Goal: Task Accomplishment & Management: Manage account settings

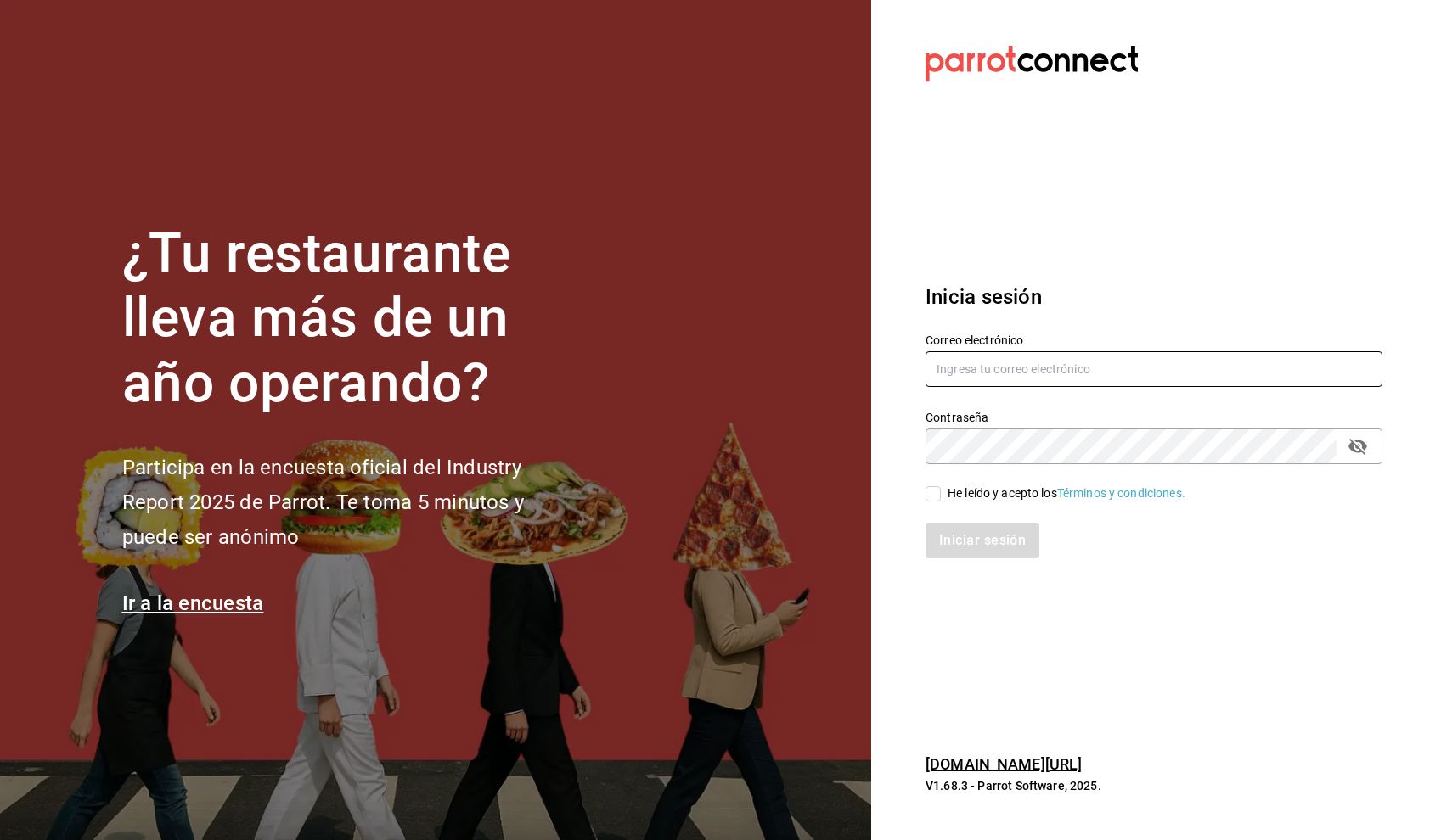
type input "nino.franco@tpn.mx"
click at [934, 497] on input "He leído y acepto los Términos y condiciones." at bounding box center [932, 493] width 15 height 15
checkbox input "true"
click at [952, 525] on button "Iniciar sesión" at bounding box center [983, 541] width 115 height 36
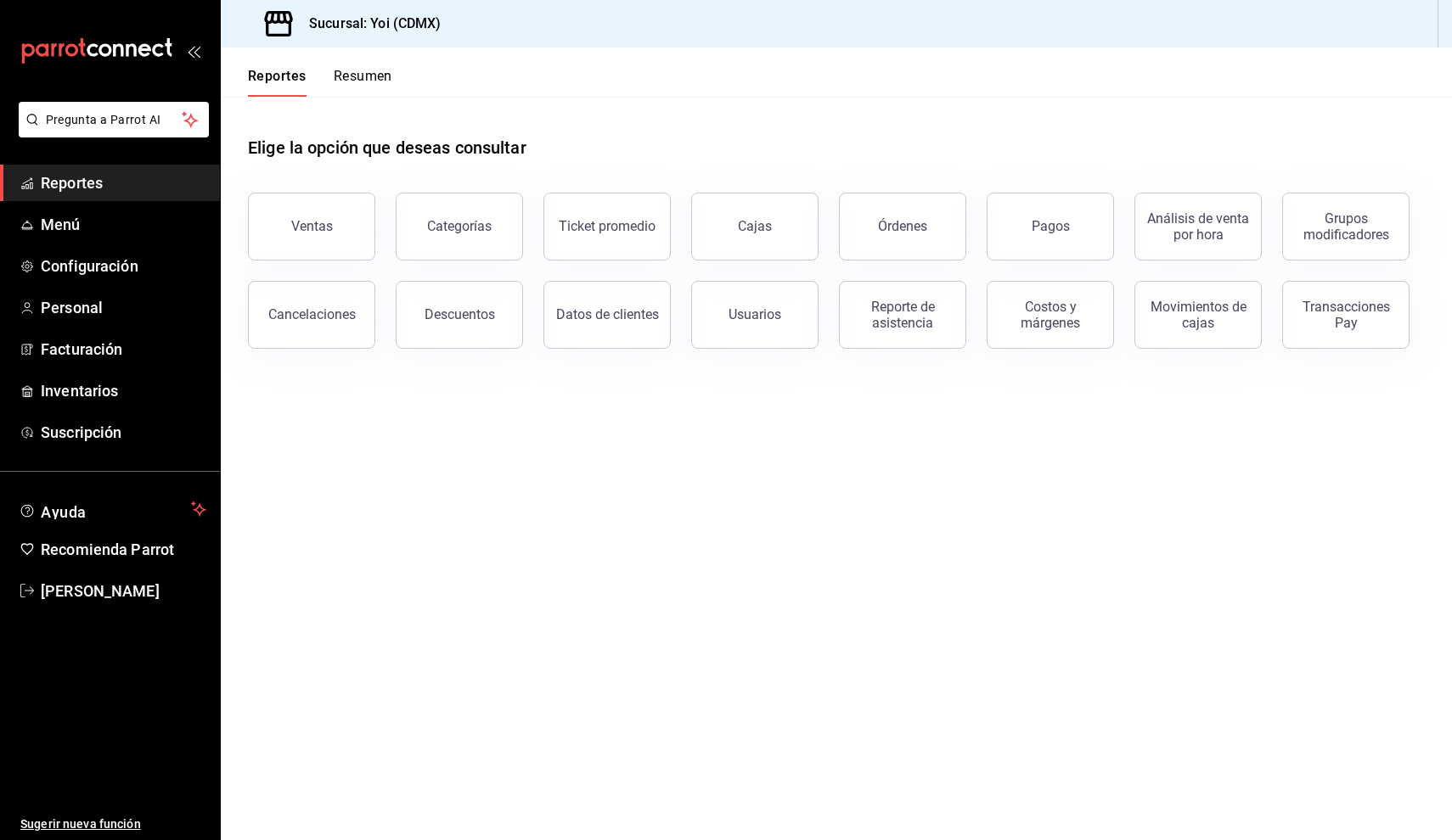
click at [530, 206] on div "Ticket promedio" at bounding box center [597, 216] width 148 height 88
click at [571, 206] on button "Ticket promedio" at bounding box center [607, 227] width 127 height 68
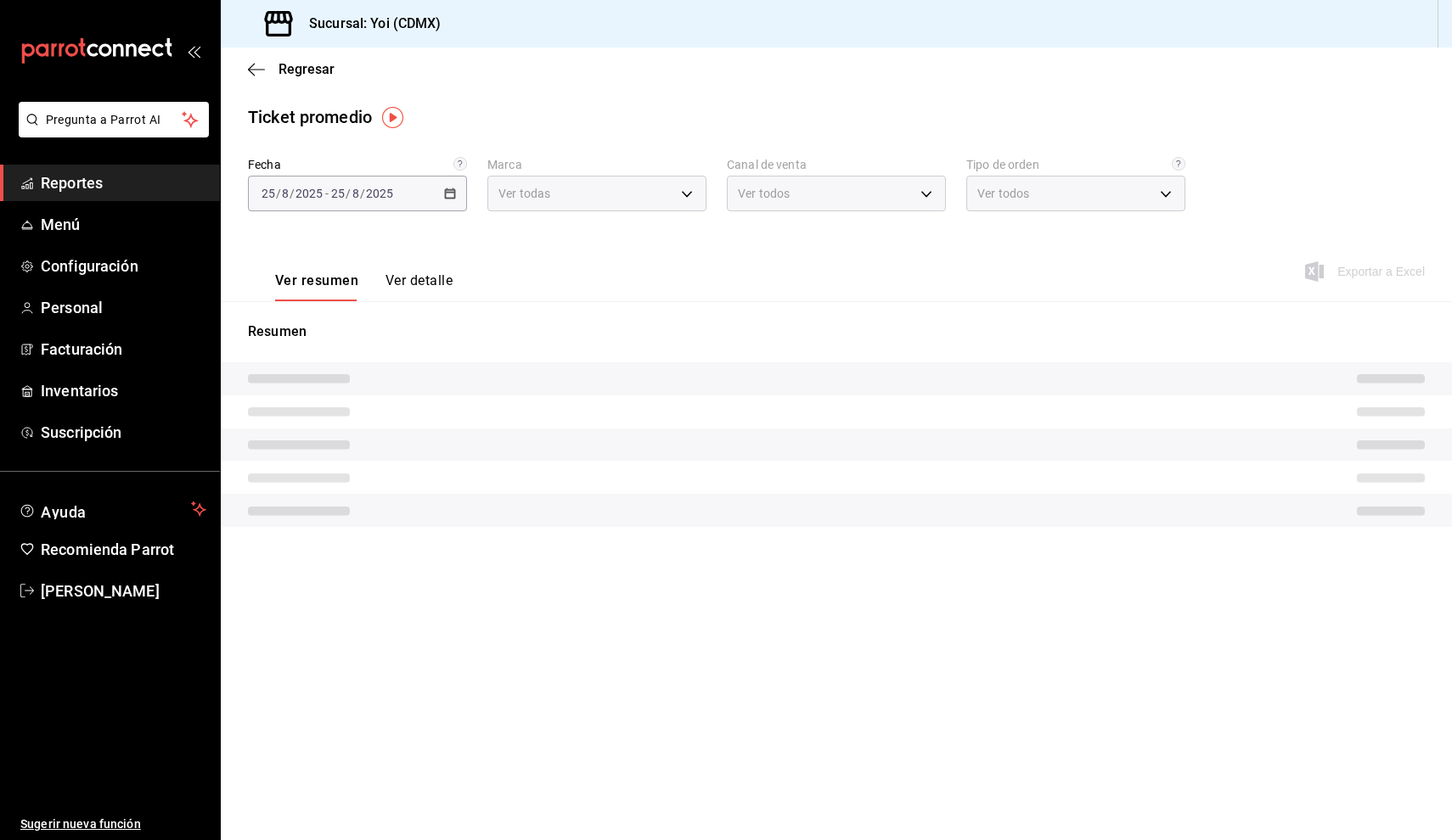
type input "b290689e-8c77-4838-9658-cc9fa7d8958a"
type input "PARROT,UBER_EATS,RAPPI,DIDI_FOOD,ONLINE"
type input "fa1153c7-0691-4211-9237-82abfa654aa6,666f1dce-d52e-45ef-8983-a9b8333336a0,EXTER…"
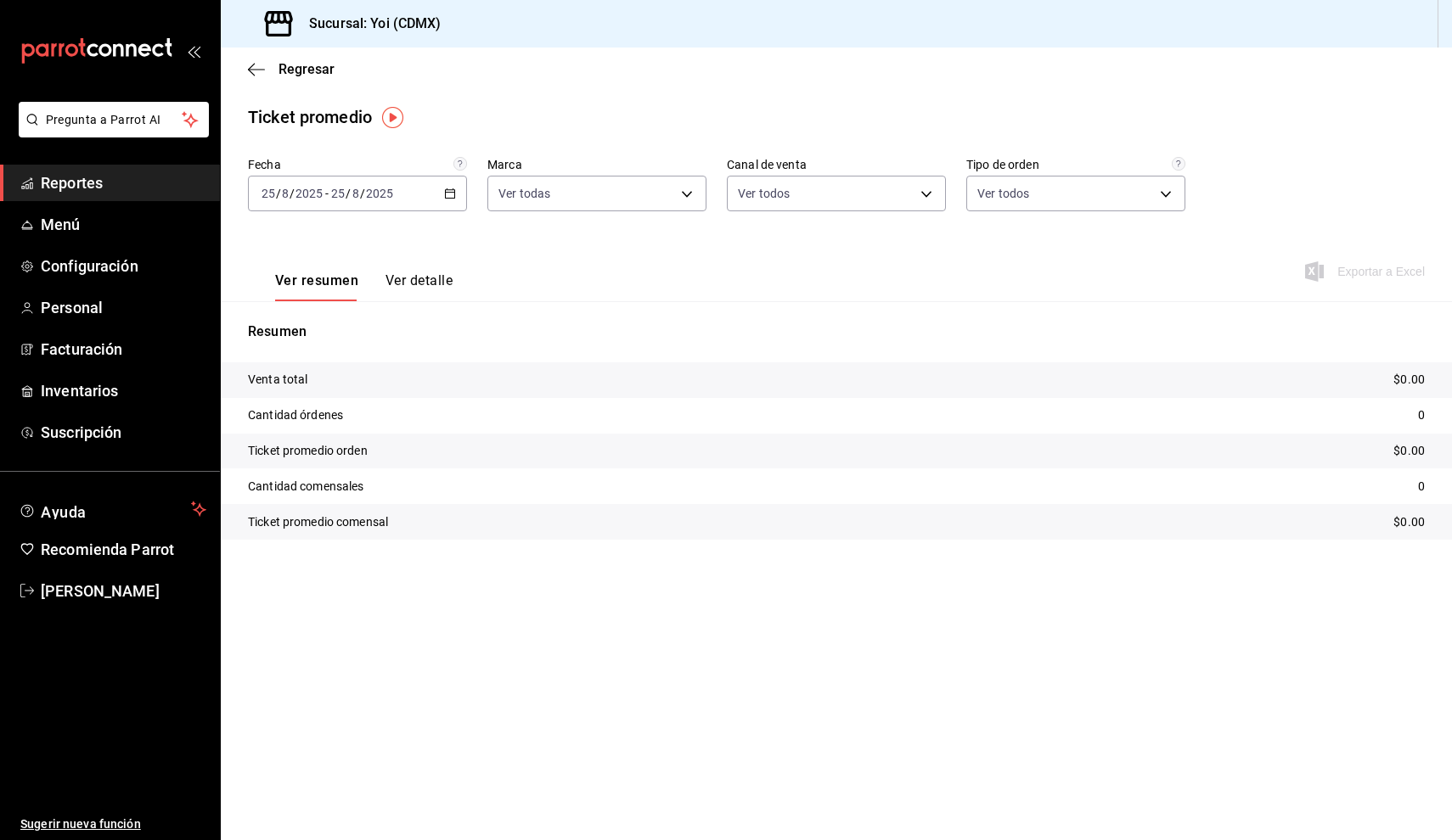
click at [459, 196] on div "[DATE] [DATE] - [DATE] [DATE]" at bounding box center [357, 194] width 219 height 36
click at [374, 374] on li "Mes actual" at bounding box center [328, 359] width 159 height 38
click at [141, 180] on span "Reportes" at bounding box center [123, 182] width 165 height 23
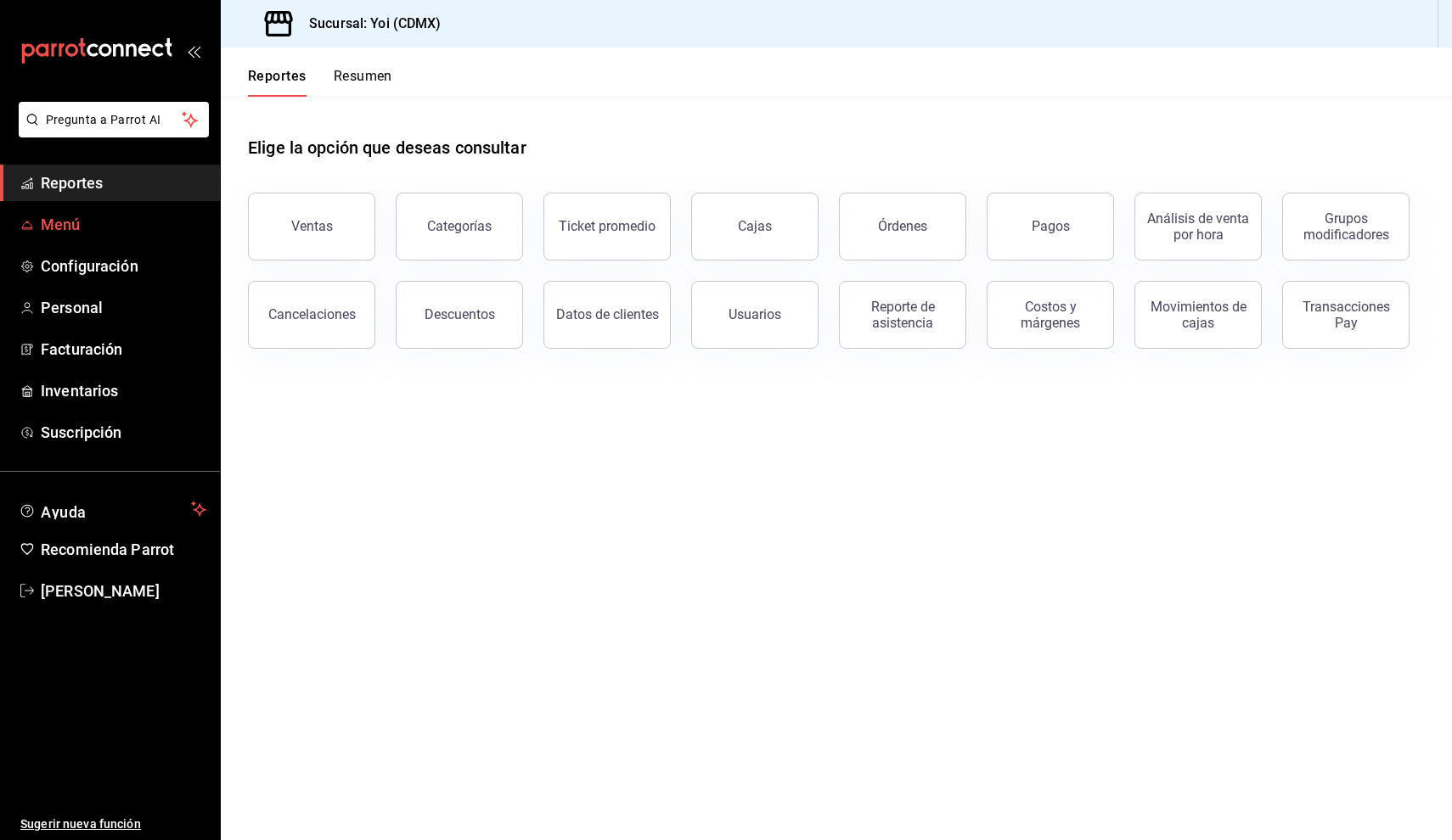
click at [88, 230] on span "Menú" at bounding box center [123, 224] width 165 height 23
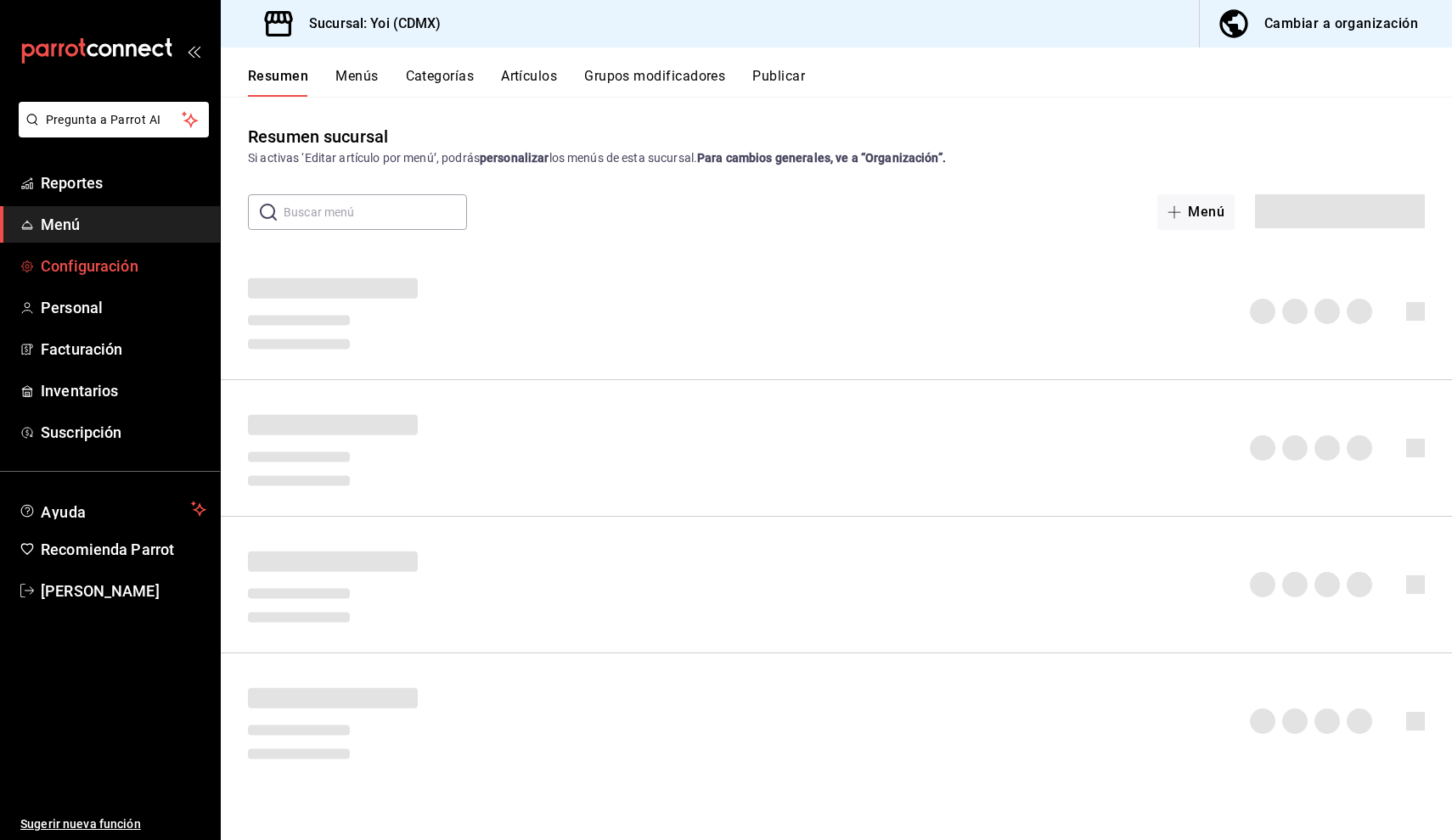
click at [89, 256] on span "Configuración" at bounding box center [123, 265] width 165 height 23
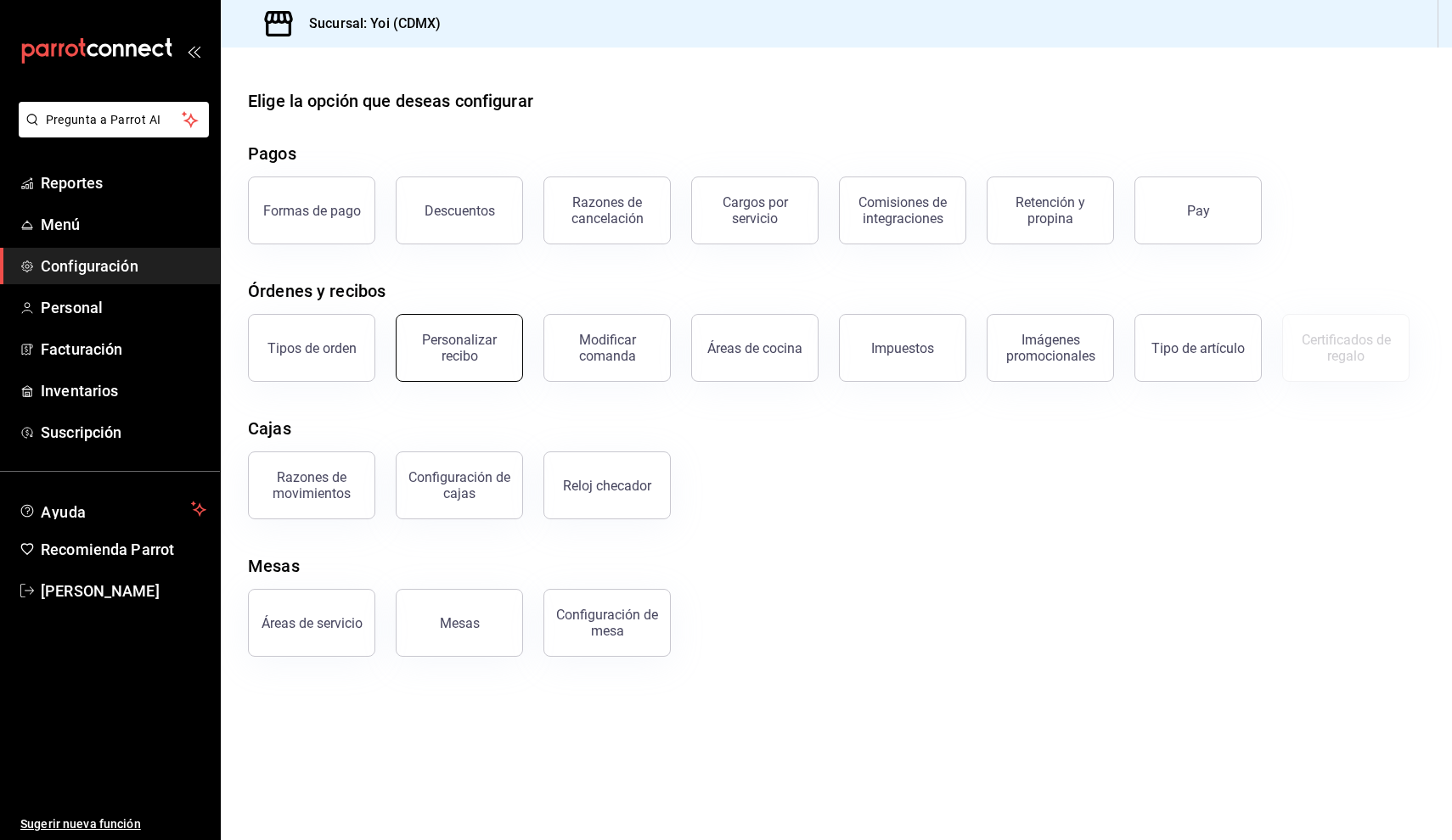
click at [493, 353] on div "Personalizar recibo" at bounding box center [459, 348] width 105 height 32
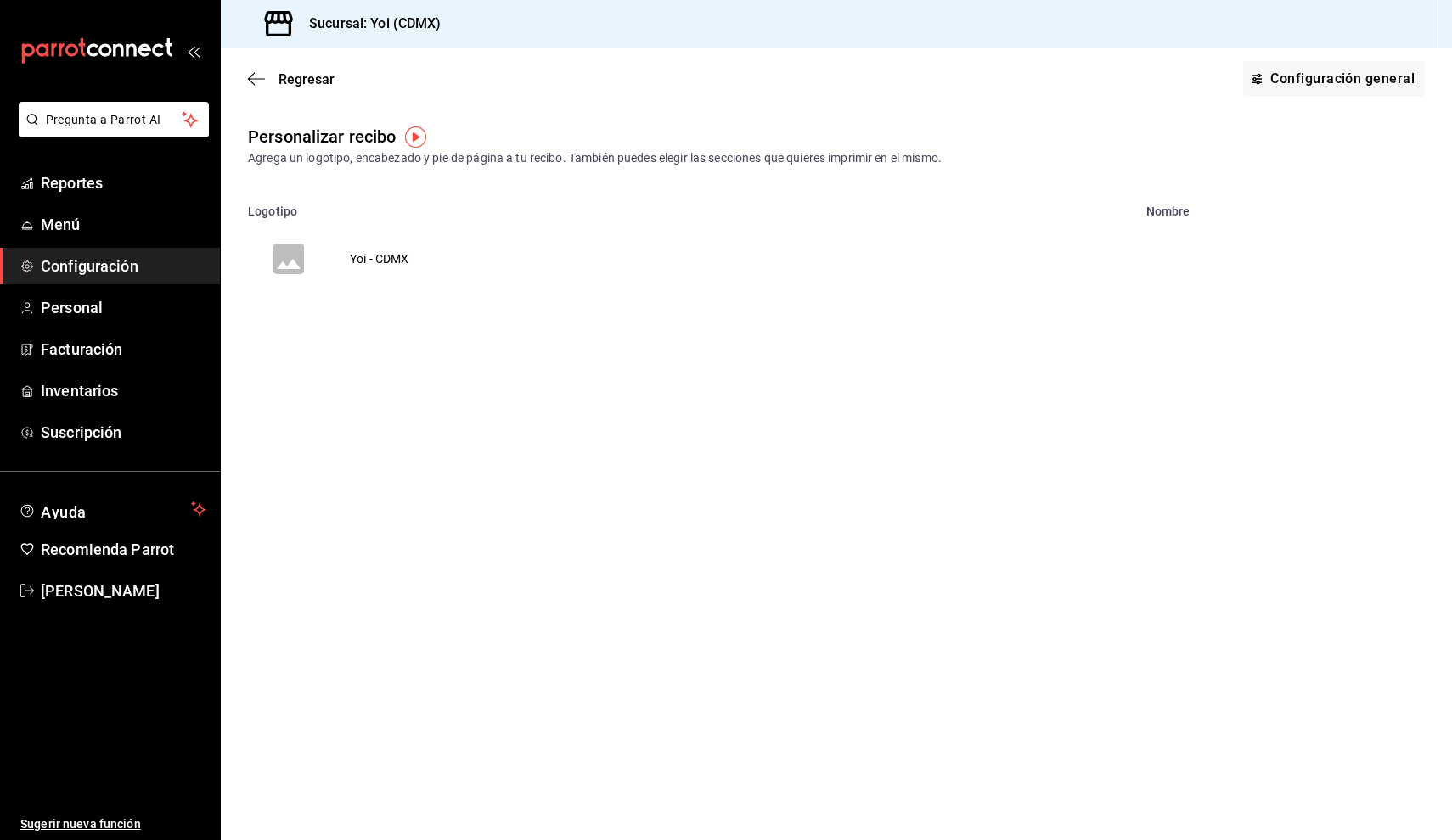
click at [529, 277] on tbody "Yoi - CDMX" at bounding box center [836, 258] width 1231 height 82
click at [489, 272] on tbody "Yoi - CDMX" at bounding box center [836, 258] width 1231 height 82
click at [357, 255] on td "Yoi - CDMX" at bounding box center [379, 258] width 100 height 82
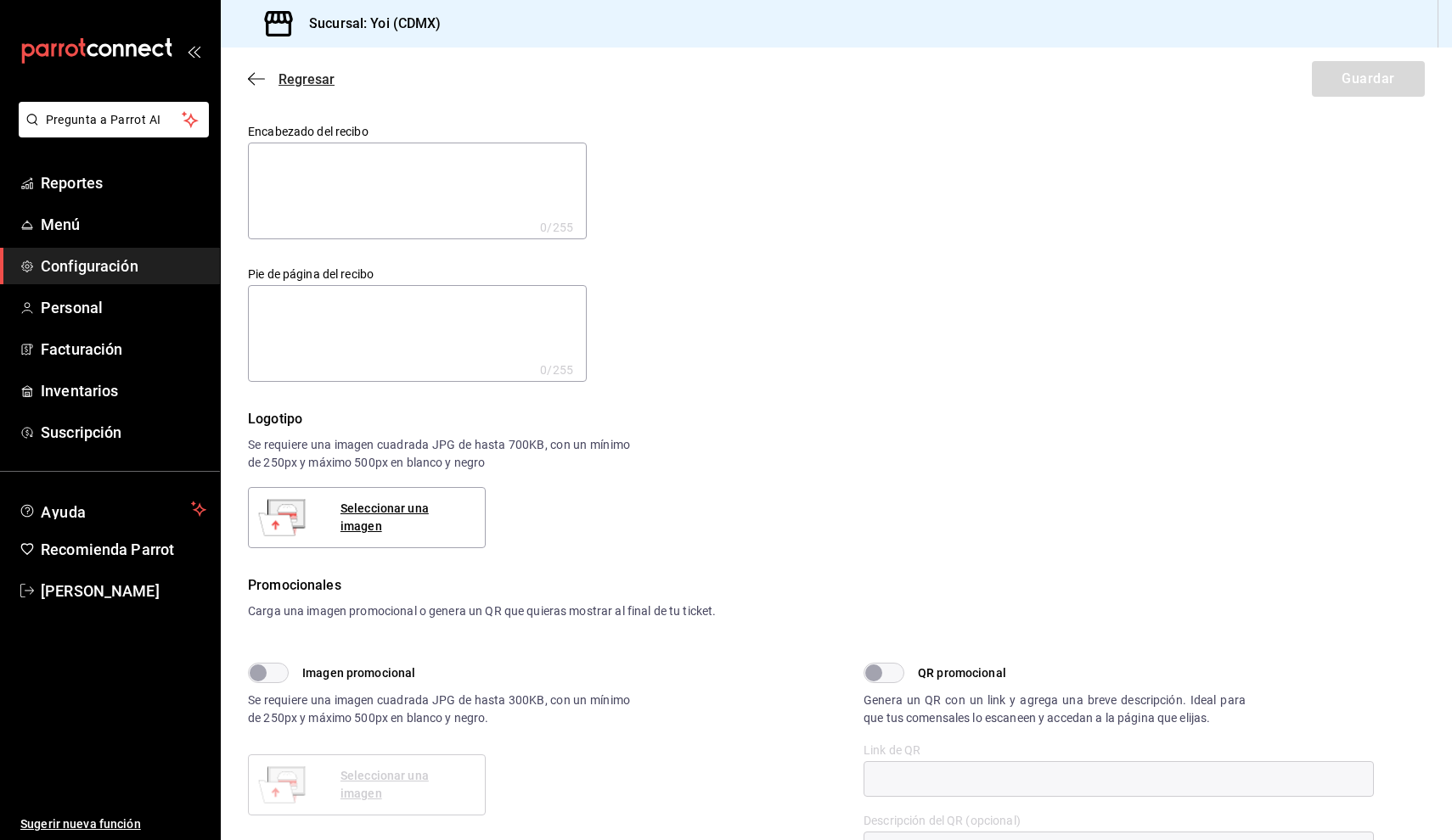
click at [257, 79] on icon "button" at bounding box center [256, 79] width 17 height 1
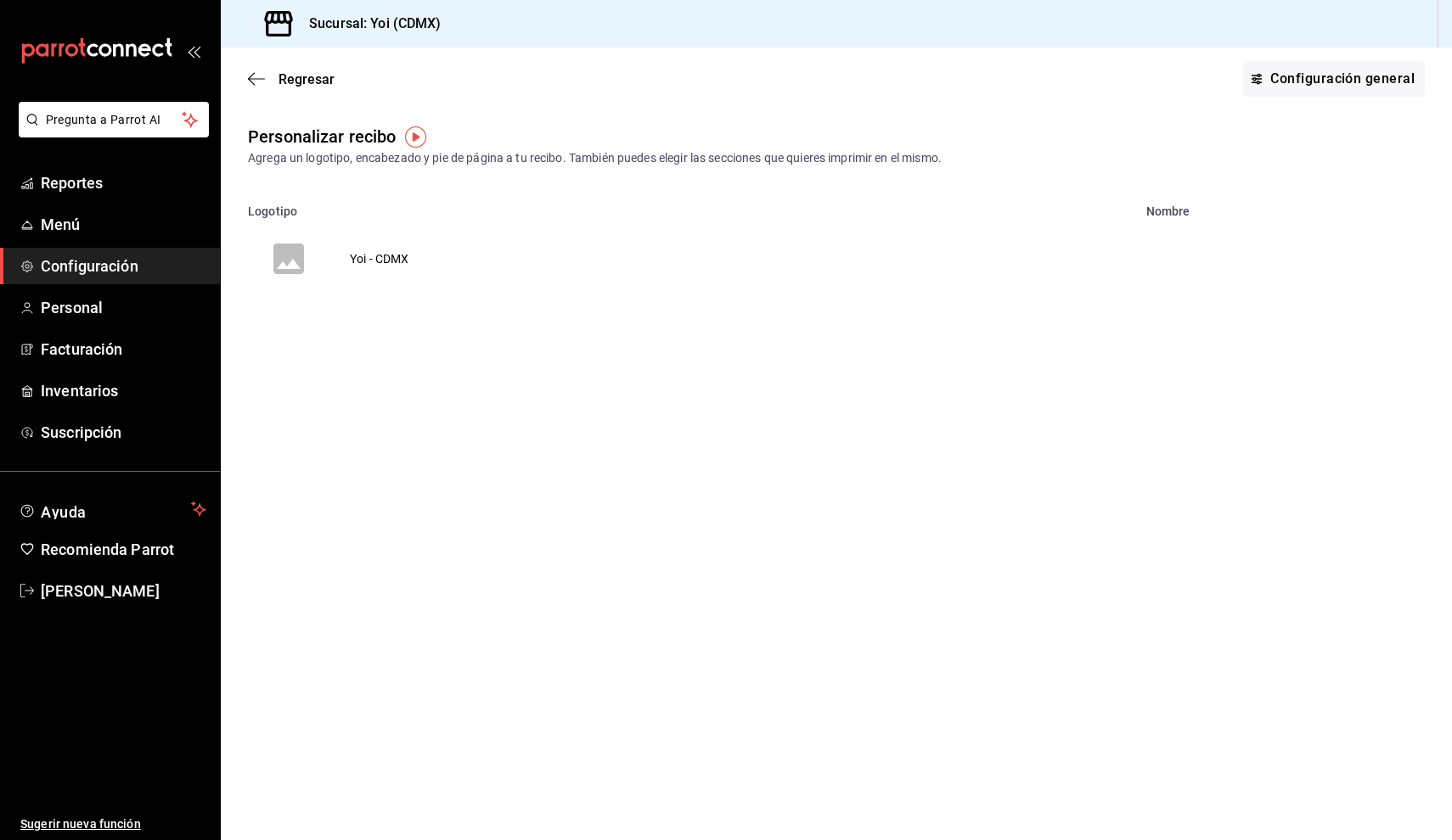
click at [257, 79] on icon "button" at bounding box center [256, 79] width 17 height 1
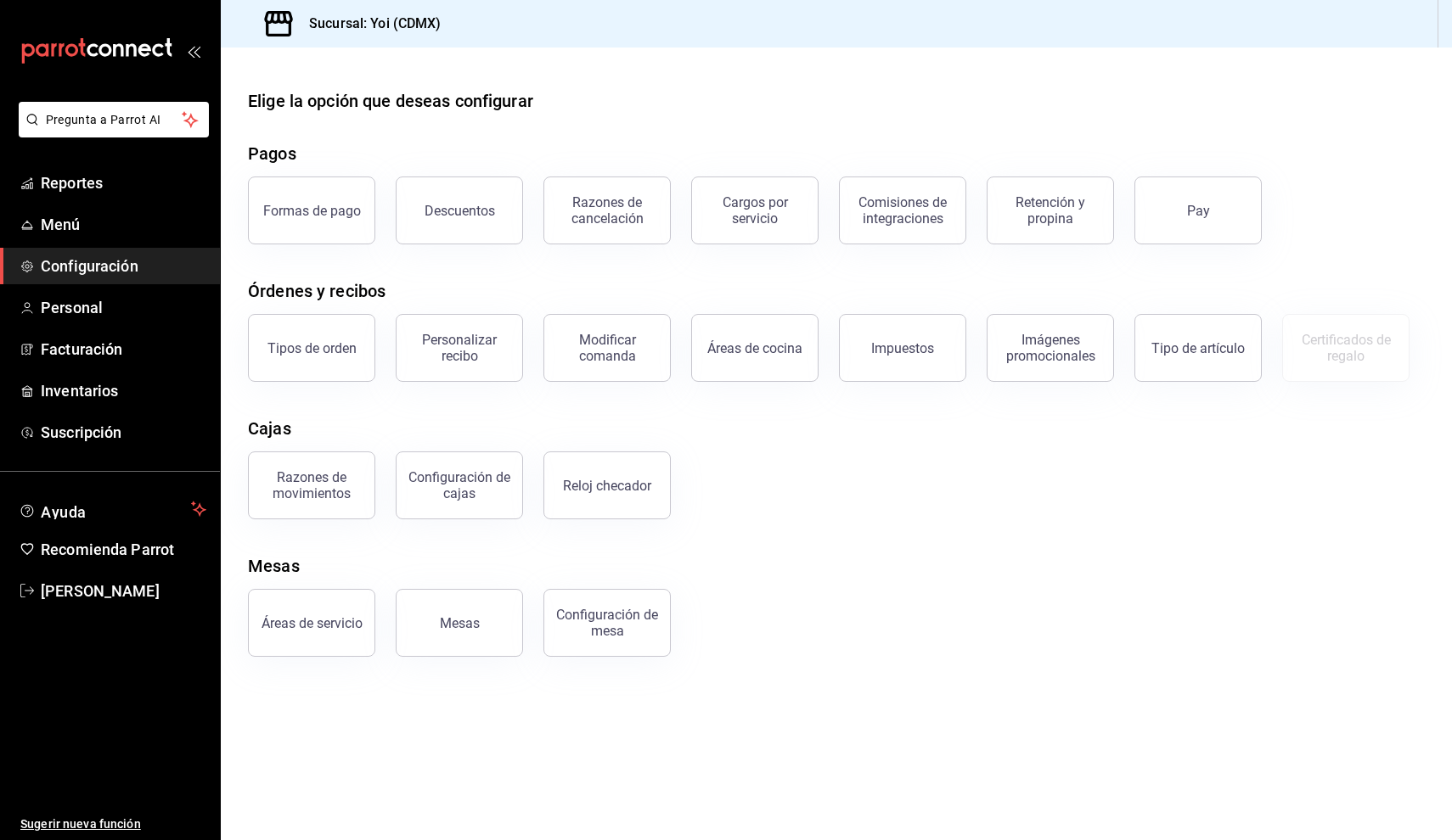
click at [239, 83] on main "Elige la opción que deseas configurar Pagos Formas de pago Descuentos Razones d…" at bounding box center [836, 443] width 1231 height 792
click at [352, 197] on button "Formas de pago" at bounding box center [311, 211] width 127 height 68
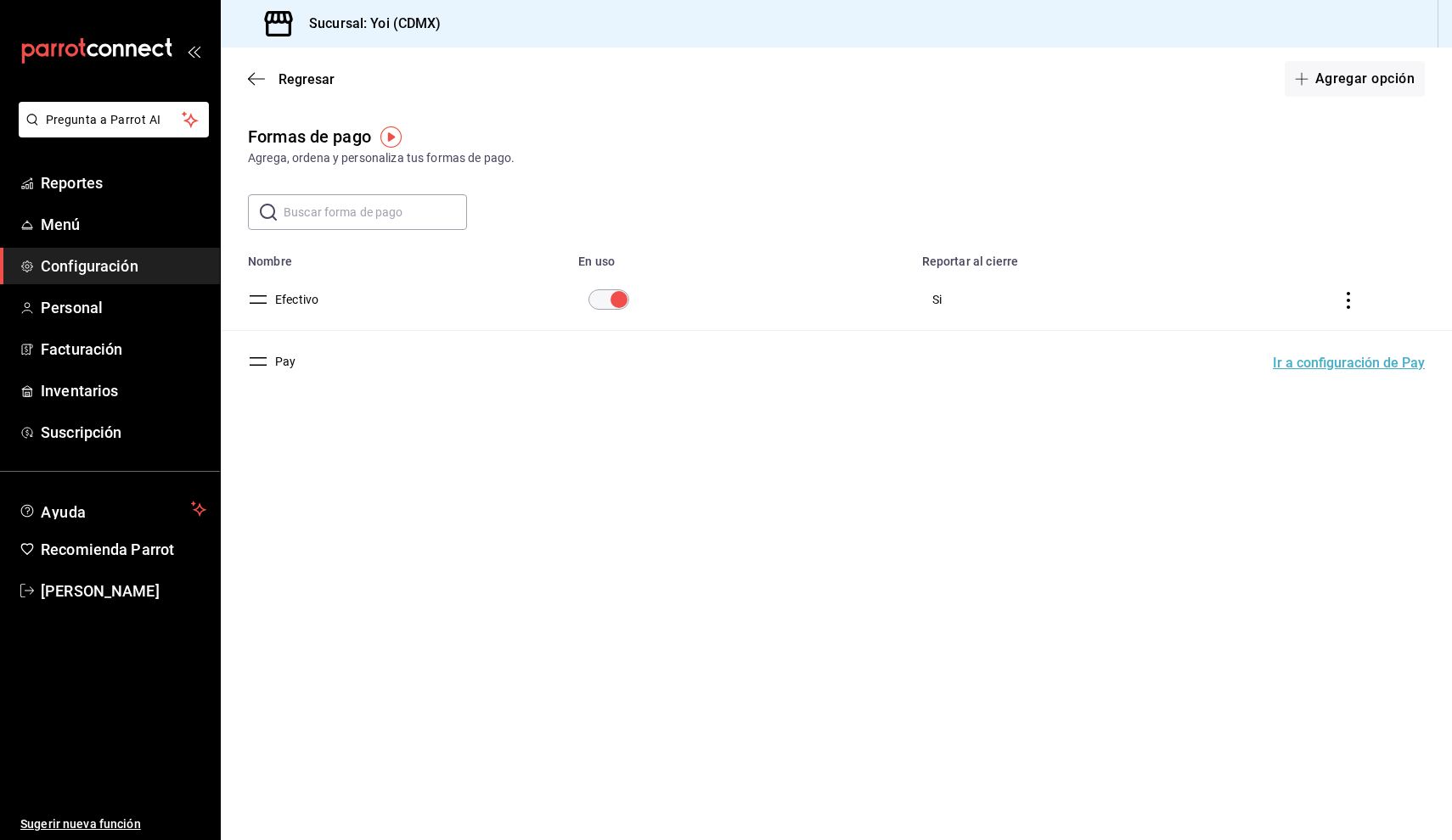
click at [1327, 364] on button "Ir a configuración de Pay" at bounding box center [1349, 364] width 152 height 14
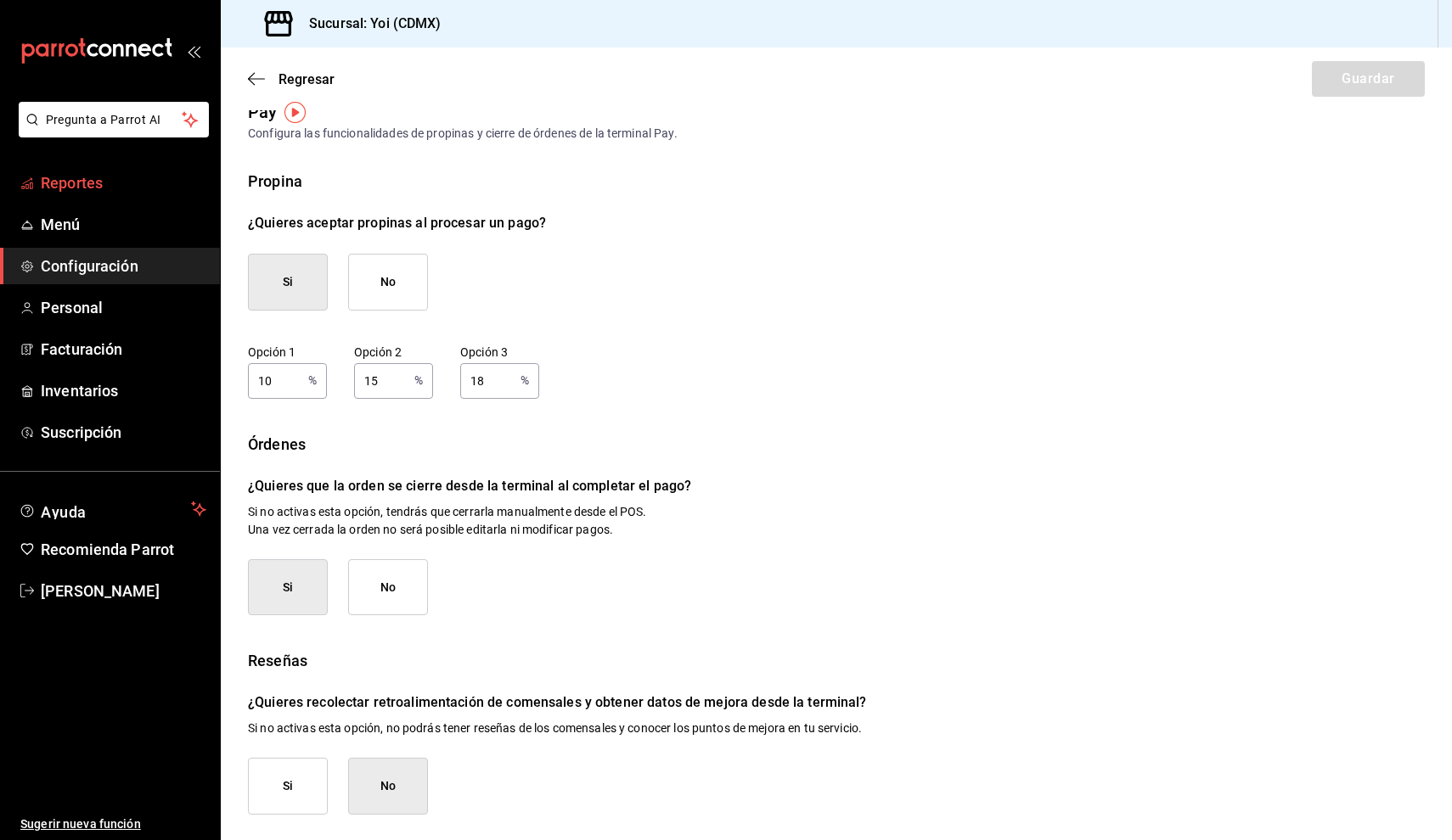
click at [117, 193] on span "Reportes" at bounding box center [123, 182] width 165 height 23
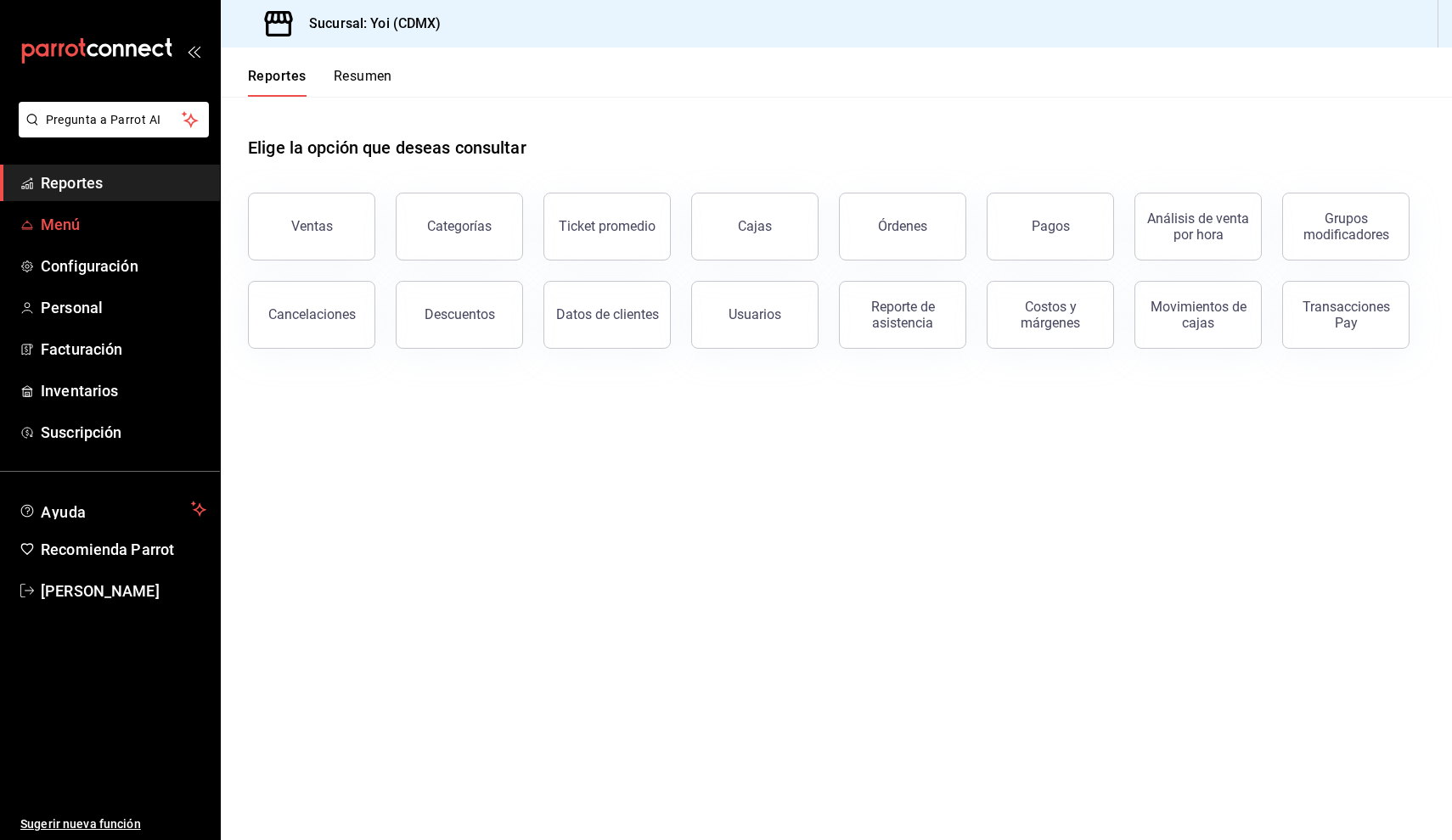
click at [111, 221] on span "Menú" at bounding box center [123, 224] width 165 height 23
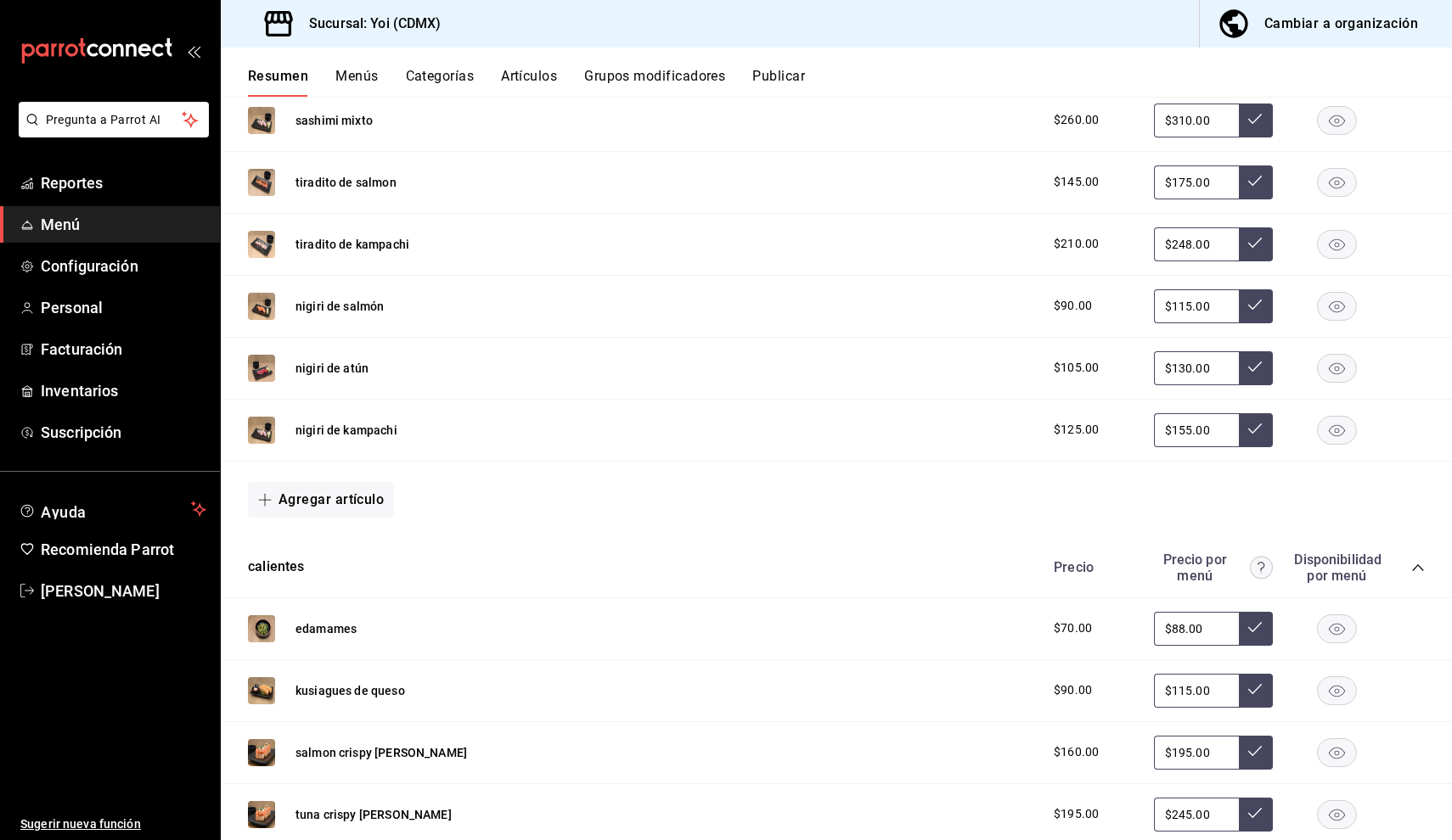
scroll to position [595, 0]
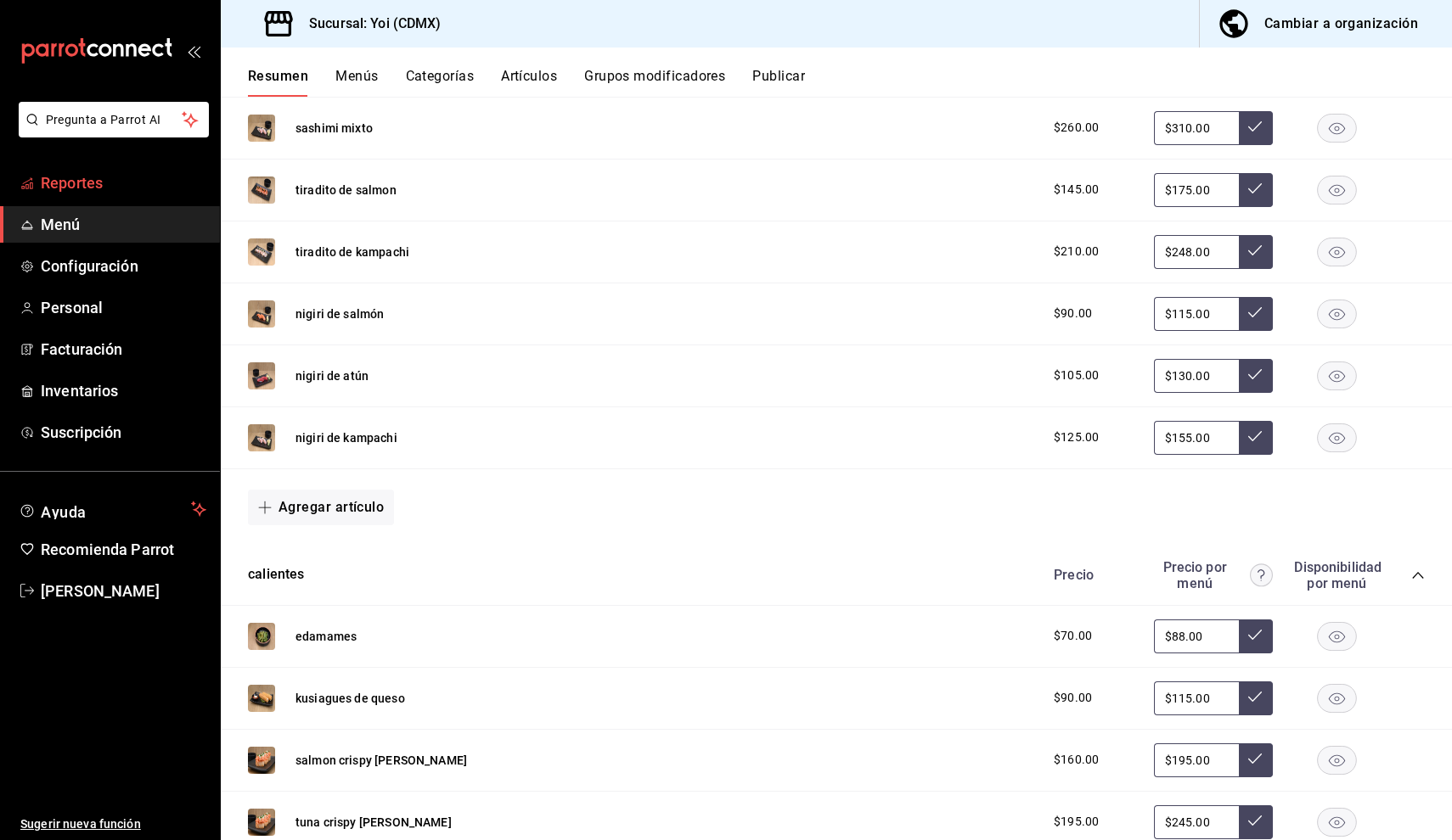
click at [120, 178] on span "Reportes" at bounding box center [123, 182] width 165 height 23
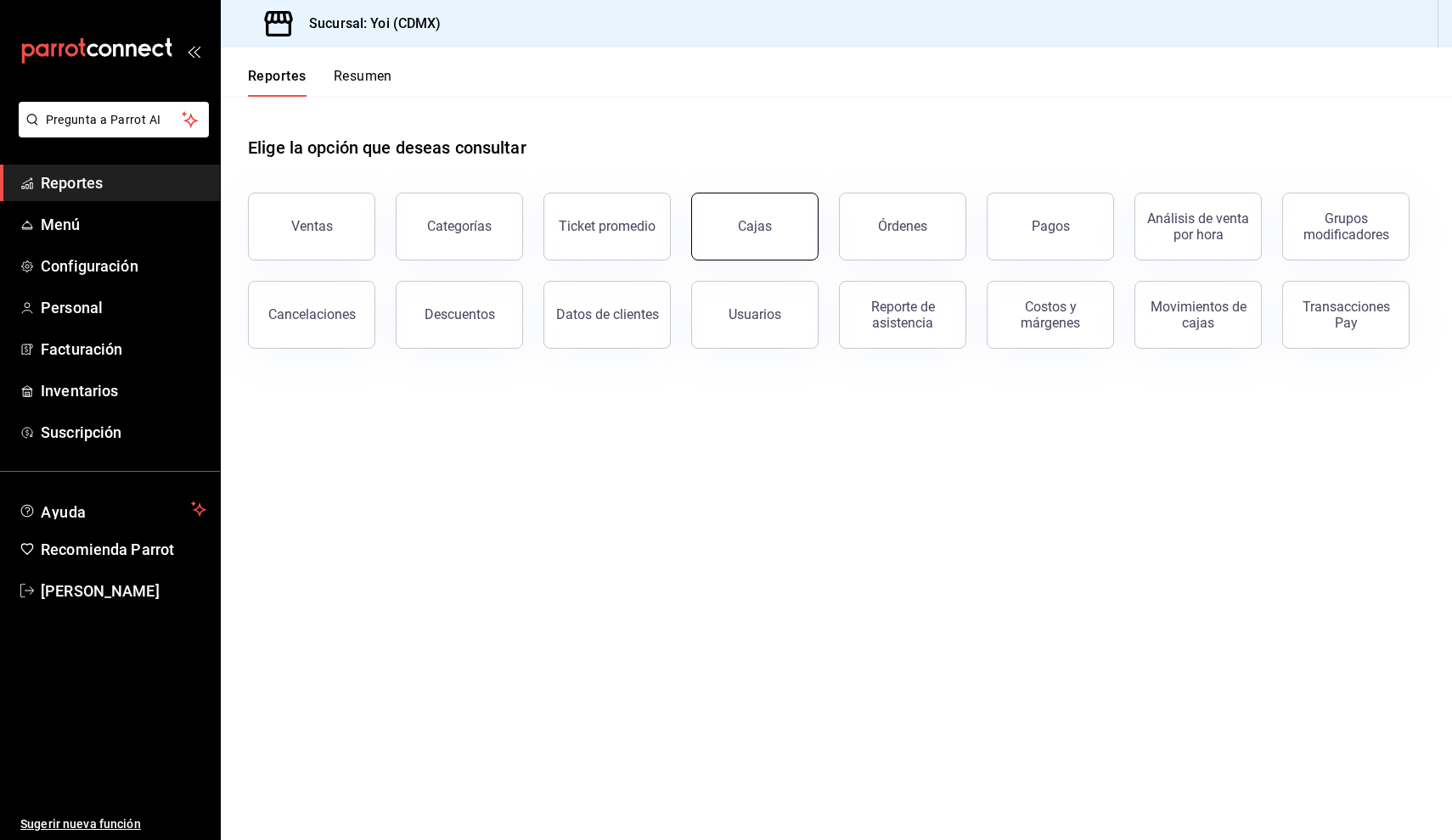
click at [793, 233] on button "Cajas" at bounding box center [755, 227] width 127 height 68
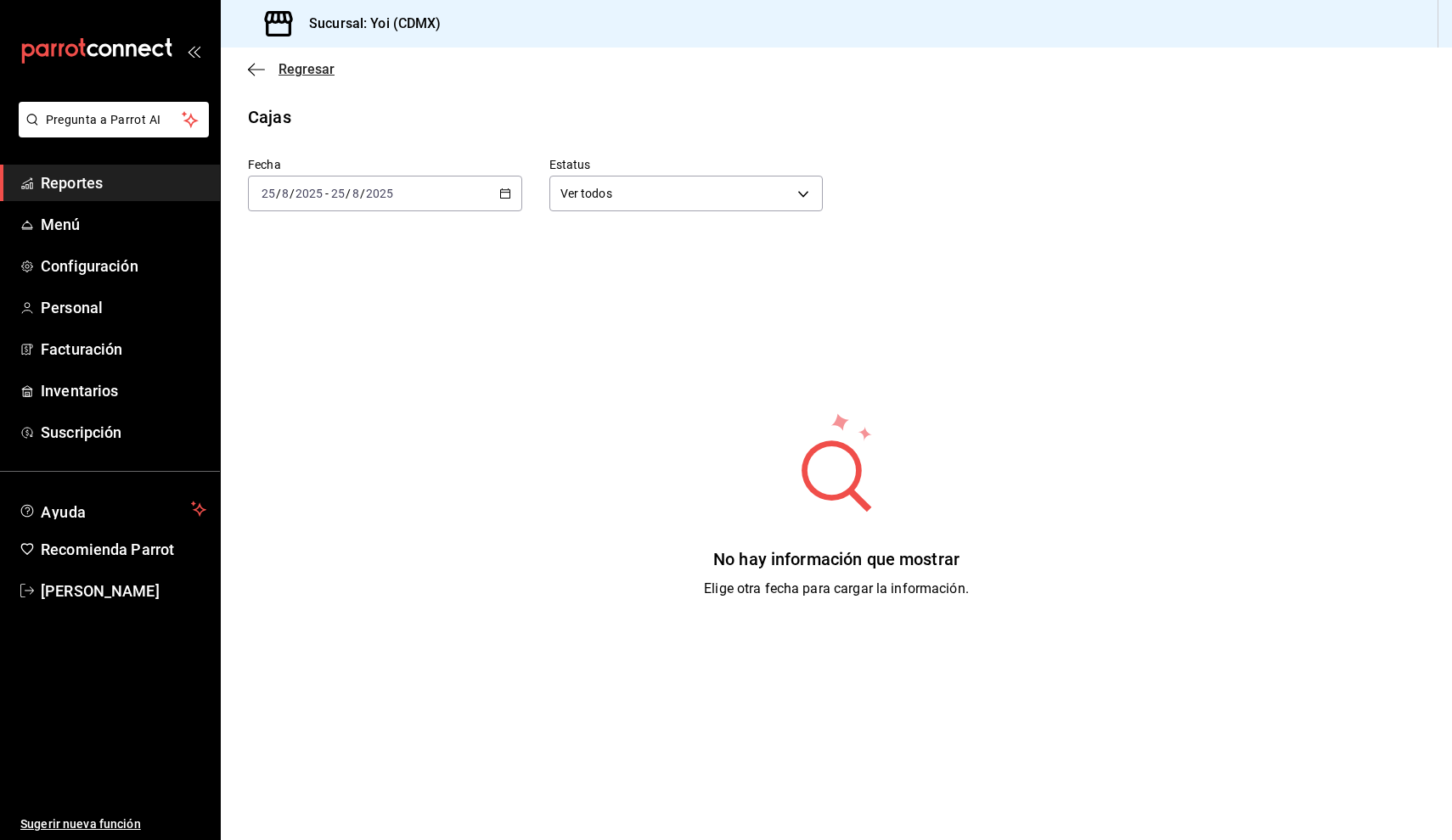
click at [266, 65] on span "Regresar" at bounding box center [290, 69] width 87 height 16
